Goal: Task Accomplishment & Management: Manage account settings

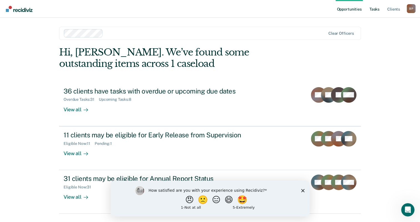
click at [375, 10] on link "Tasks" at bounding box center [374, 9] width 12 height 18
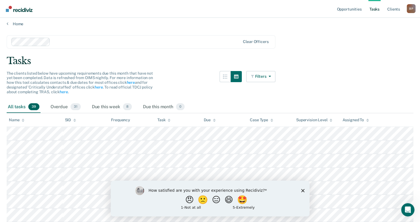
scroll to position [3, 0]
click at [353, 8] on link "Opportunities" at bounding box center [348, 9] width 27 height 18
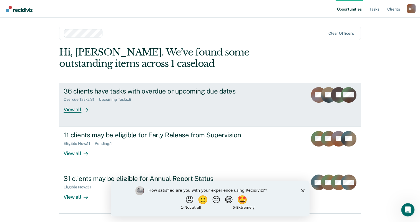
scroll to position [14, 0]
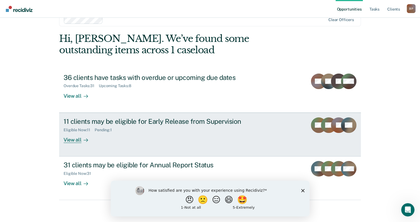
click at [75, 140] on div "View all" at bounding box center [79, 137] width 31 height 11
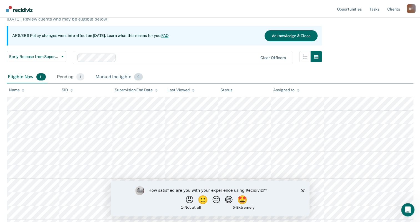
scroll to position [43, 0]
click at [301, 190] on polygon "Close survey" at bounding box center [302, 190] width 3 height 3
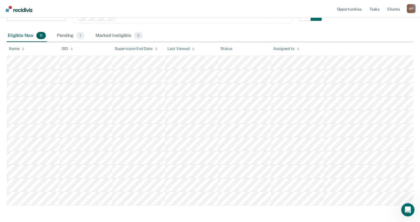
scroll to position [85, 0]
click at [62, 33] on div "Pending 1" at bounding box center [71, 35] width 30 height 12
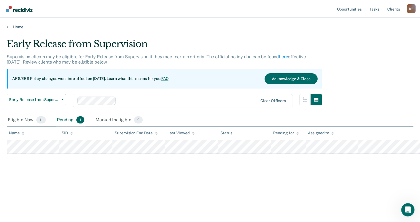
scroll to position [0, 0]
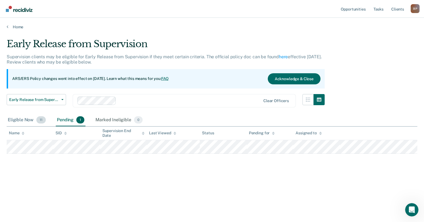
click at [28, 121] on div "Eligible Now 11" at bounding box center [27, 120] width 40 height 12
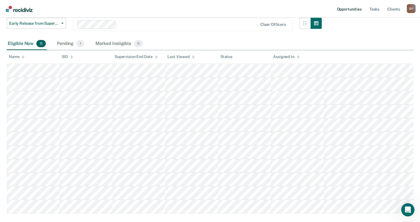
scroll to position [74, 0]
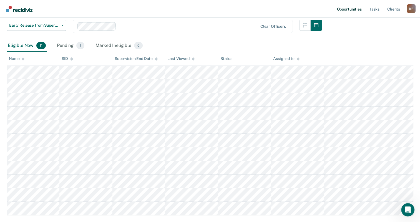
click at [344, 9] on link "Opportunities" at bounding box center [348, 9] width 27 height 18
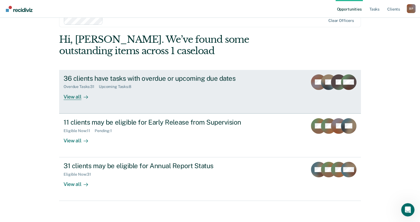
scroll to position [14, 0]
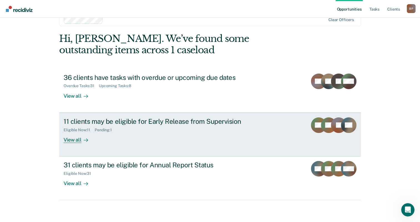
click at [84, 140] on icon at bounding box center [86, 140] width 4 height 0
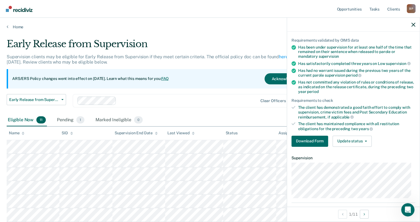
scroll to position [37, 0]
click at [348, 139] on button "Update status" at bounding box center [351, 140] width 39 height 11
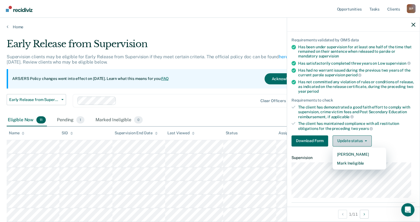
click at [348, 139] on button "Update status" at bounding box center [351, 140] width 39 height 11
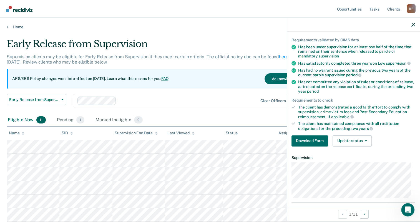
click at [351, 158] on dt "Supervision" at bounding box center [353, 157] width 124 height 5
click at [409, 29] on div at bounding box center [353, 25] width 133 height 14
click at [412, 27] on div at bounding box center [353, 25] width 133 height 14
click at [356, 142] on button "Update status" at bounding box center [351, 140] width 39 height 11
click at [412, 26] on icon "button" at bounding box center [413, 25] width 4 height 4
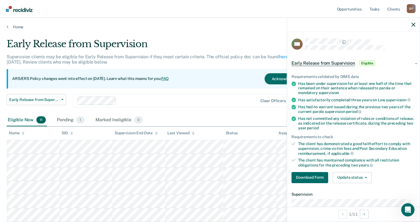
click at [251, 119] on div "Eligible Now 11 Pending 1 Marked Ineligible 0" at bounding box center [210, 120] width 406 height 12
click at [414, 26] on icon "button" at bounding box center [413, 25] width 4 height 4
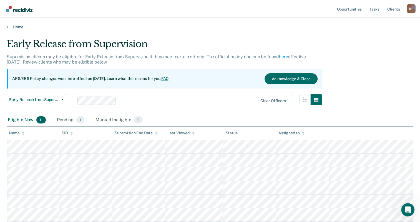
click at [369, 58] on div "Early Release from Supervision Supervision clients may be eligible for Early Re…" at bounding box center [210, 163] width 406 height 250
click at [72, 117] on div "Pending 1" at bounding box center [71, 120] width 30 height 12
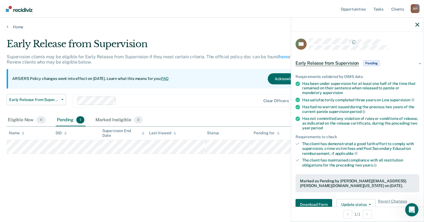
click at [245, 179] on div "Early Release from Supervision Supervision clients may be eligible for Early Re…" at bounding box center [212, 109] width 411 height 142
click at [417, 25] on icon "button" at bounding box center [417, 25] width 4 height 4
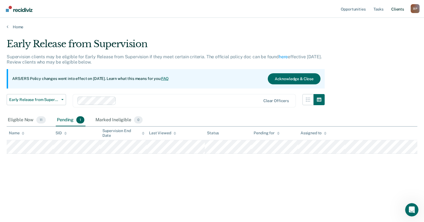
click at [404, 9] on link "Client s" at bounding box center [397, 9] width 15 height 18
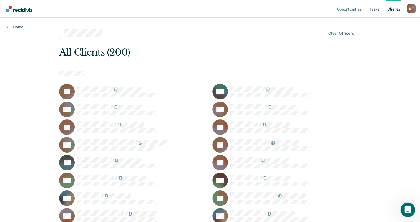
click at [411, 212] on div "Open Intercom Messenger" at bounding box center [406, 209] width 18 height 18
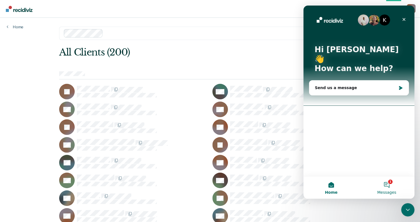
click at [392, 183] on button "1 Messages" at bounding box center [386, 187] width 55 height 22
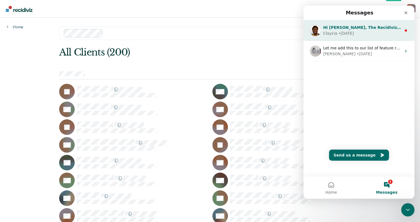
click at [357, 33] on div "Claycia • 14w ago" at bounding box center [362, 34] width 78 height 6
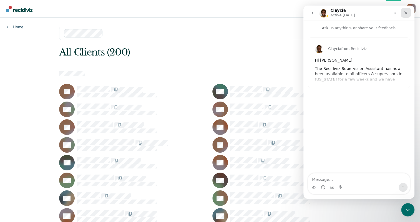
click at [404, 14] on icon "Close" at bounding box center [405, 13] width 4 height 4
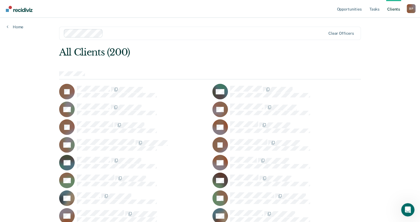
click at [408, 9] on div "B P" at bounding box center [410, 8] width 9 height 9
click at [381, 24] on link "Profile" at bounding box center [388, 22] width 45 height 5
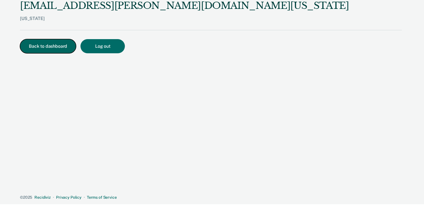
click at [57, 45] on button "Back to dashboard" at bounding box center [48, 46] width 56 height 14
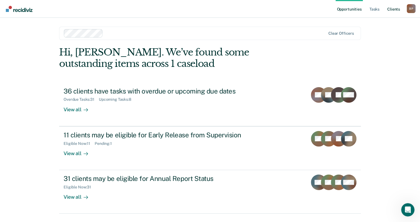
click at [389, 8] on link "Client s" at bounding box center [393, 9] width 15 height 18
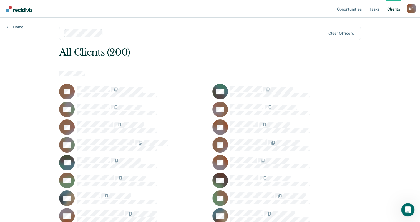
click at [412, 12] on div "B P" at bounding box center [410, 8] width 9 height 9
click at [412, 11] on div "B P" at bounding box center [410, 8] width 9 height 9
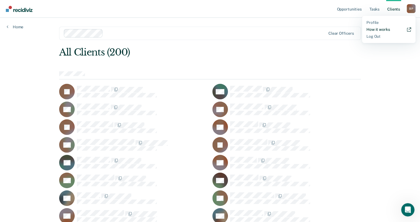
click at [387, 28] on link "How it works" at bounding box center [388, 29] width 45 height 5
click at [406, 9] on ul "Opportunities Tasks Client s" at bounding box center [370, 9] width 71 height 18
click at [409, 8] on div "B P" at bounding box center [410, 8] width 9 height 9
click at [386, 22] on link "Profile" at bounding box center [388, 22] width 45 height 5
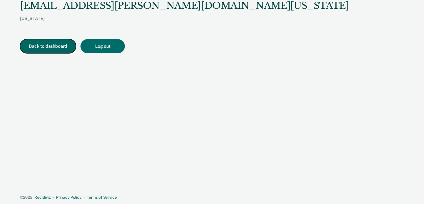
click at [49, 43] on button "Back to dashboard" at bounding box center [48, 46] width 56 height 14
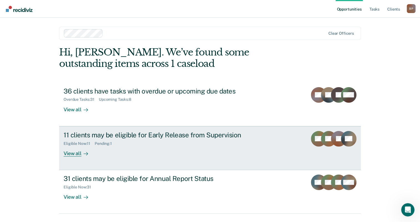
scroll to position [14, 0]
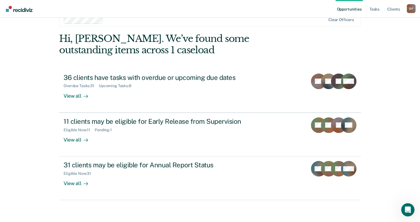
click at [247, 50] on div "Hi, [PERSON_NAME]. We’ve found some outstanding items across 1 caseload" at bounding box center [179, 44] width 241 height 23
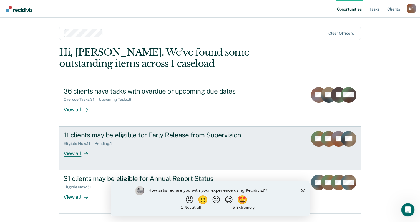
drag, startPoint x: 73, startPoint y: 158, endPoint x: 68, endPoint y: 147, distance: 12.4
click at [68, 147] on div "View all" at bounding box center [79, 151] width 31 height 11
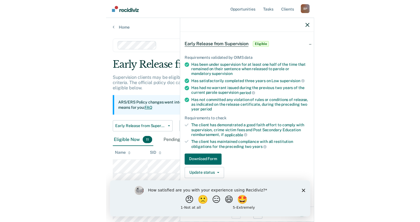
scroll to position [20, 0]
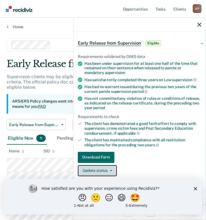
click at [97, 166] on button "Update status" at bounding box center [97, 170] width 39 height 11
click at [195, 191] on div "How satisfied are you with your experience using Recidiviz? 😠 🙁 😑 😄 🤩 1 - Not a…" at bounding box center [103, 197] width 199 height 36
click at [195, 189] on polygon "Close survey" at bounding box center [195, 188] width 3 height 3
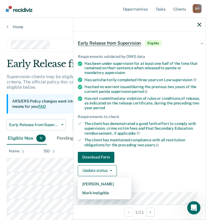
click at [121, 149] on div "Requirements validated by OIMS data Has been under supervision for at least one…" at bounding box center [140, 112] width 133 height 135
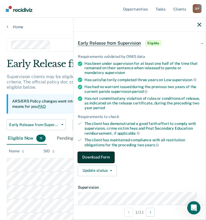
click at [107, 152] on button "Download Form" at bounding box center [96, 157] width 37 height 11
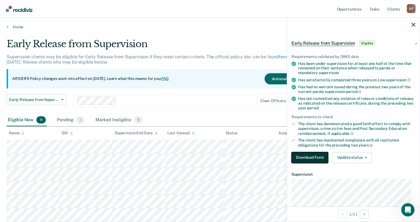
click at [299, 160] on button "Download Form" at bounding box center [309, 157] width 37 height 11
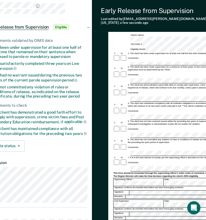
scroll to position [34, 20]
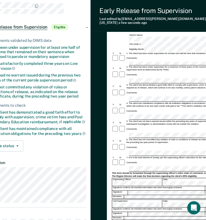
click at [76, 87] on div "Has not committed any violation of rules or conditions of release, as indicated…" at bounding box center [38, 92] width 95 height 14
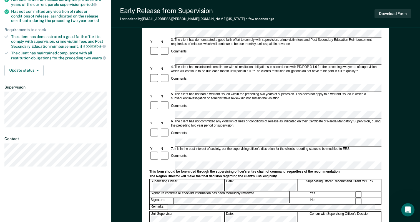
scroll to position [111, 0]
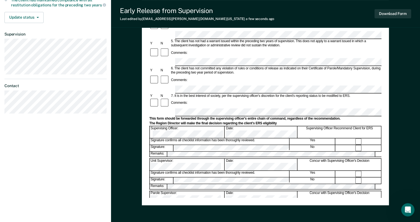
scroll to position [165, 0]
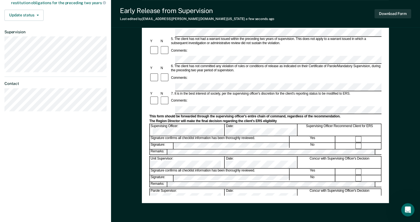
click at [184, 189] on div "Early Release from Supervision (ERS) Checklist, Recommendation, and Determinati…" at bounding box center [265, 42] width 232 height 307
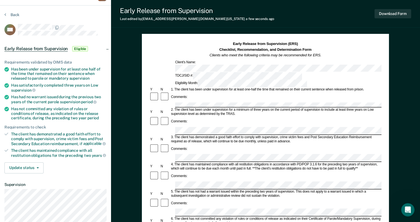
scroll to position [16, 0]
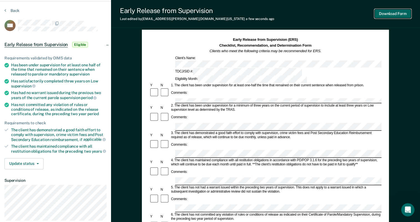
click at [392, 16] on button "Download Form" at bounding box center [392, 13] width 37 height 9
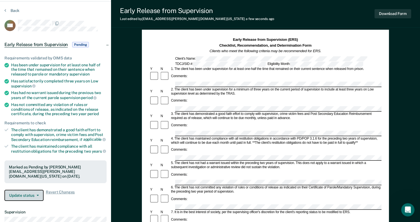
click at [35, 195] on span "button" at bounding box center [36, 195] width 4 height 1
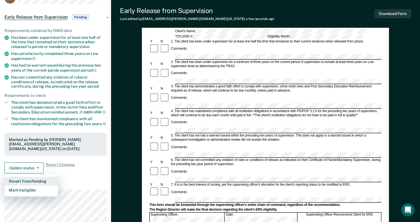
scroll to position [44, 0]
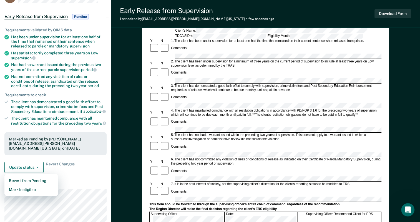
click at [83, 162] on div "Update status Revert from Pending Mark Ineligible Revert Changes" at bounding box center [55, 167] width 102 height 11
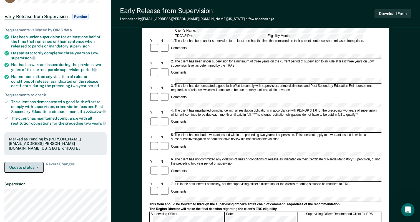
click at [38, 162] on button "Update status" at bounding box center [23, 167] width 39 height 11
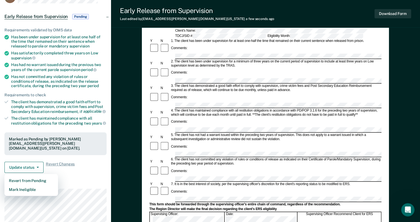
click at [79, 166] on div "Update status Revert from Pending Mark Ineligible Revert Changes" at bounding box center [55, 167] width 102 height 11
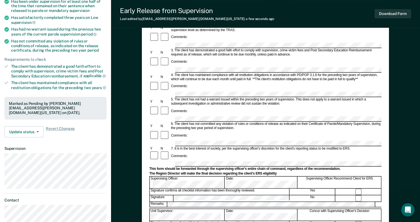
scroll to position [0, 0]
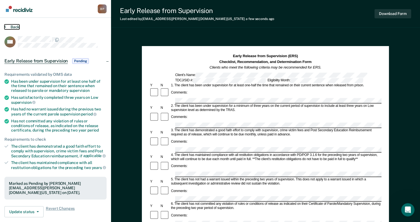
click at [17, 25] on button "Back" at bounding box center [11, 26] width 15 height 5
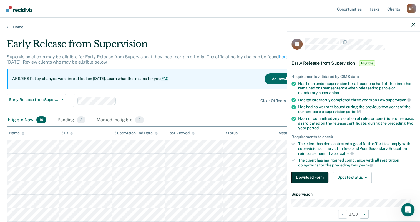
click at [317, 172] on button "Download Form" at bounding box center [309, 177] width 37 height 11
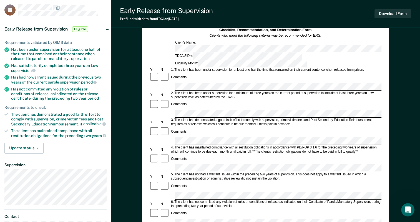
scroll to position [36, 0]
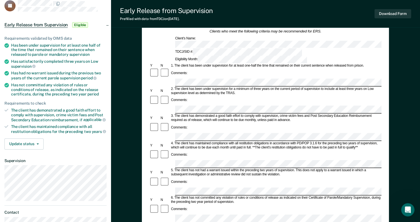
click at [211, 87] on div "2. The client has been under supervision for a minimum of three years on the cu…" at bounding box center [275, 91] width 211 height 8
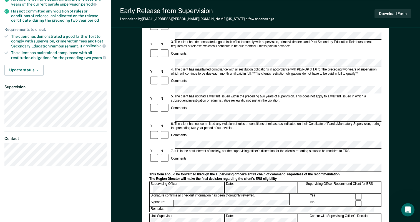
scroll to position [113, 0]
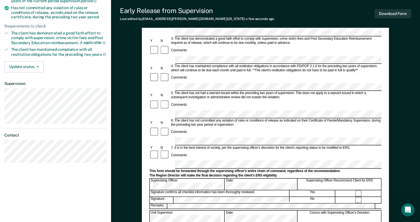
click at [252, 178] on div "Supervising Officer: Date: Supervising Officer Recommend Client for ERS" at bounding box center [265, 184] width 232 height 12
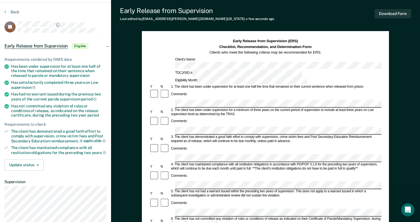
scroll to position [14, 0]
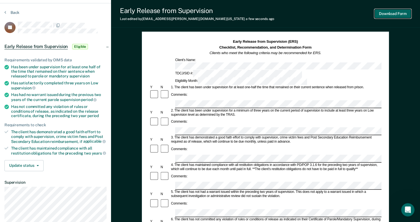
click at [382, 16] on button "Download Form" at bounding box center [392, 13] width 37 height 9
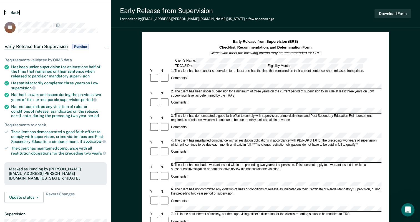
click at [9, 10] on button "Back" at bounding box center [11, 12] width 15 height 5
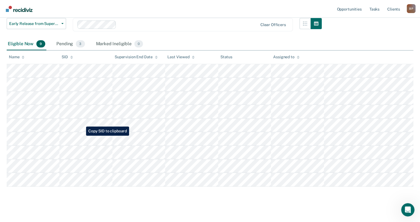
scroll to position [78, 0]
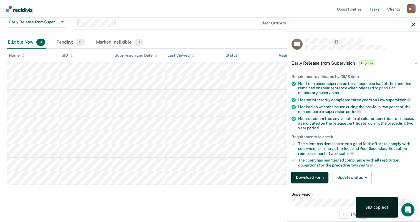
click at [302, 172] on button "Download Form" at bounding box center [309, 177] width 37 height 11
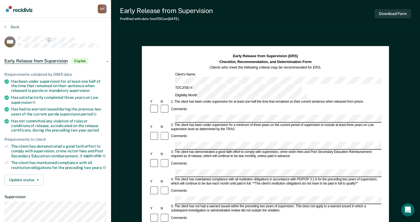
scroll to position [46, 0]
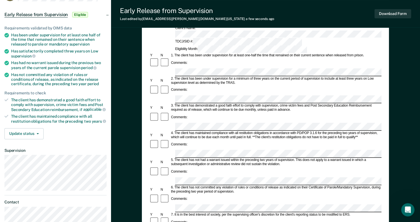
click at [232, 77] on div "2. The client has been under supervision for a minimum of three years on the cu…" at bounding box center [275, 81] width 211 height 8
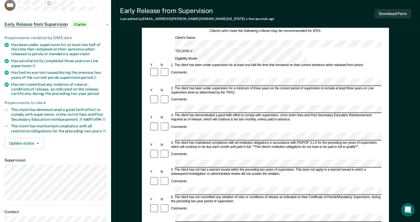
scroll to position [37, 0]
click at [401, 11] on button "Download Form" at bounding box center [392, 13] width 37 height 9
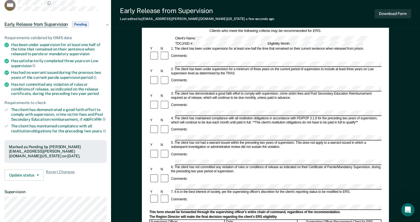
scroll to position [0, 0]
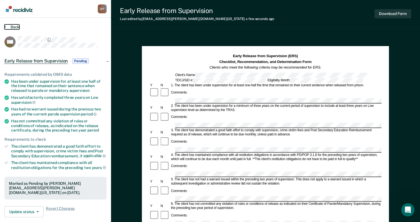
click at [17, 26] on button "Back" at bounding box center [11, 26] width 15 height 5
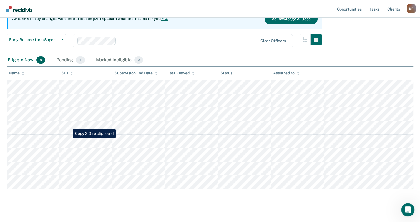
scroll to position [64, 0]
